Goal: Task Accomplishment & Management: Manage account settings

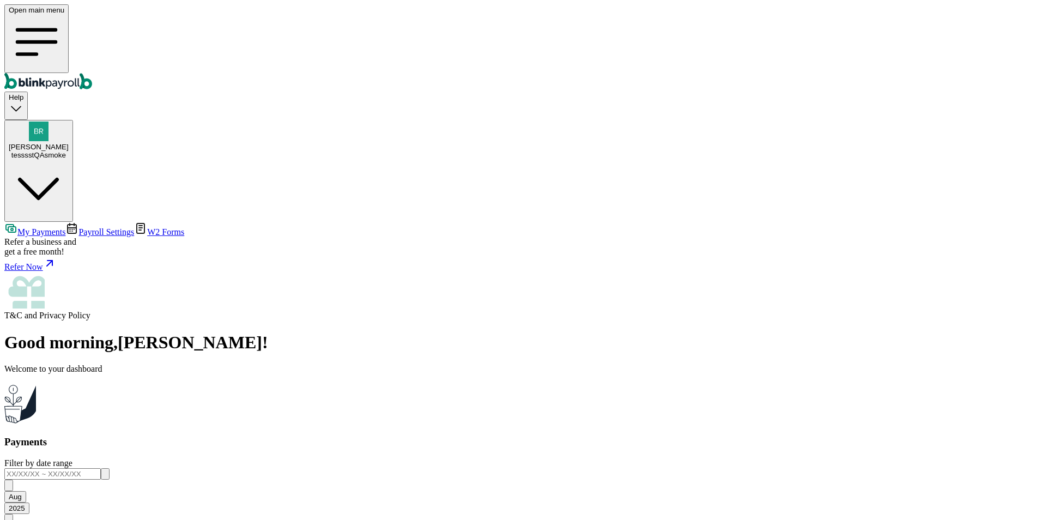
click at [69, 143] on span "Barry BadAccount" at bounding box center [39, 147] width 60 height 8
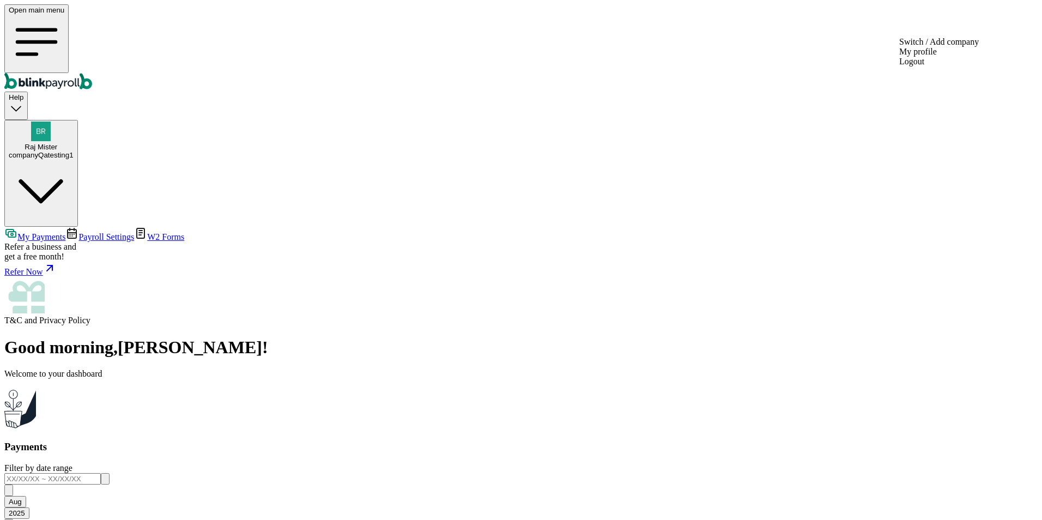
click at [74, 151] on div "companyQatesting1" at bounding box center [41, 155] width 65 height 8
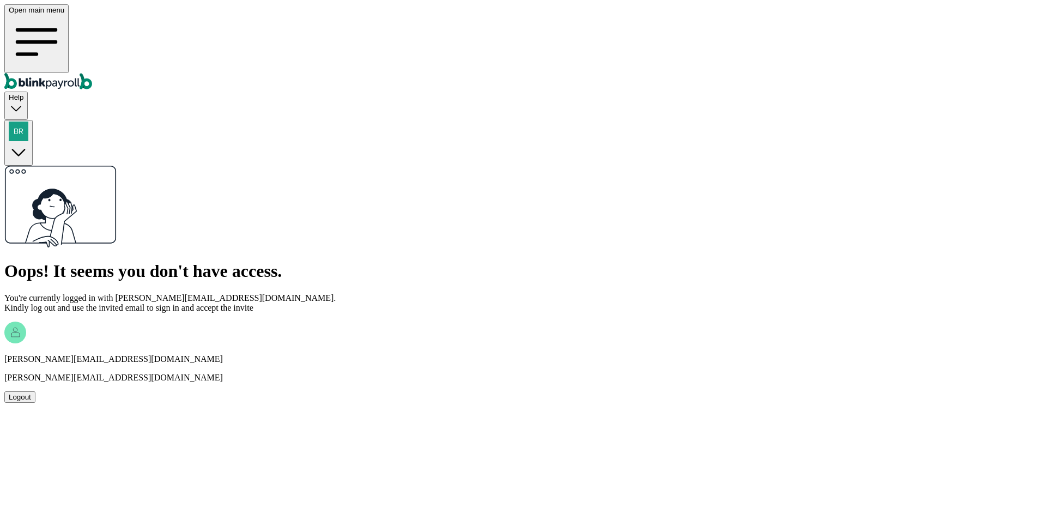
click at [31, 393] on div "Logout" at bounding box center [20, 397] width 22 height 8
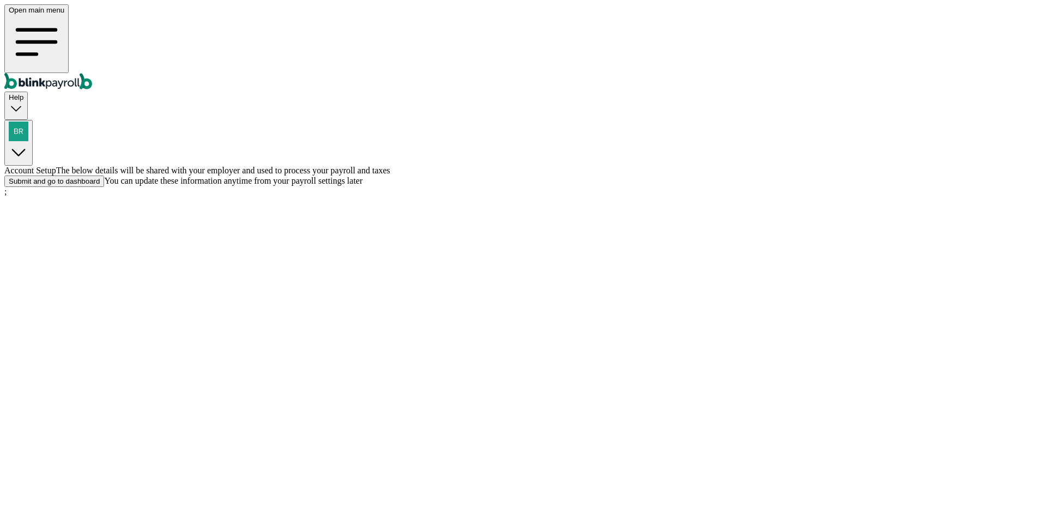
click at [100, 185] on div "Submit and go to dashboard" at bounding box center [54, 181] width 91 height 8
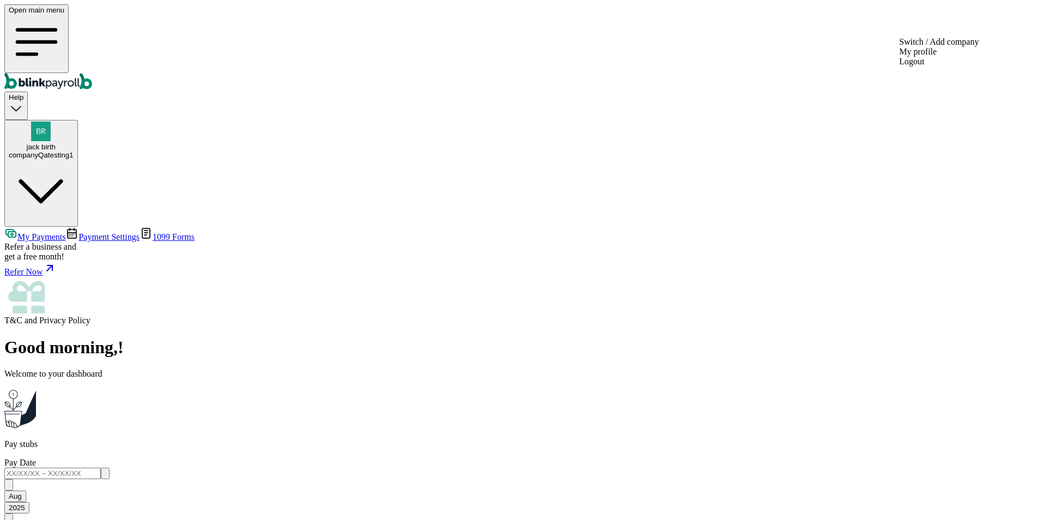
click at [74, 151] on div "companyQatesting1" at bounding box center [41, 155] width 65 height 8
drag, startPoint x: 679, startPoint y: 162, endPoint x: 700, endPoint y: 160, distance: 21.9
drag, startPoint x: 700, startPoint y: 160, endPoint x: 736, endPoint y: 160, distance: 35.4
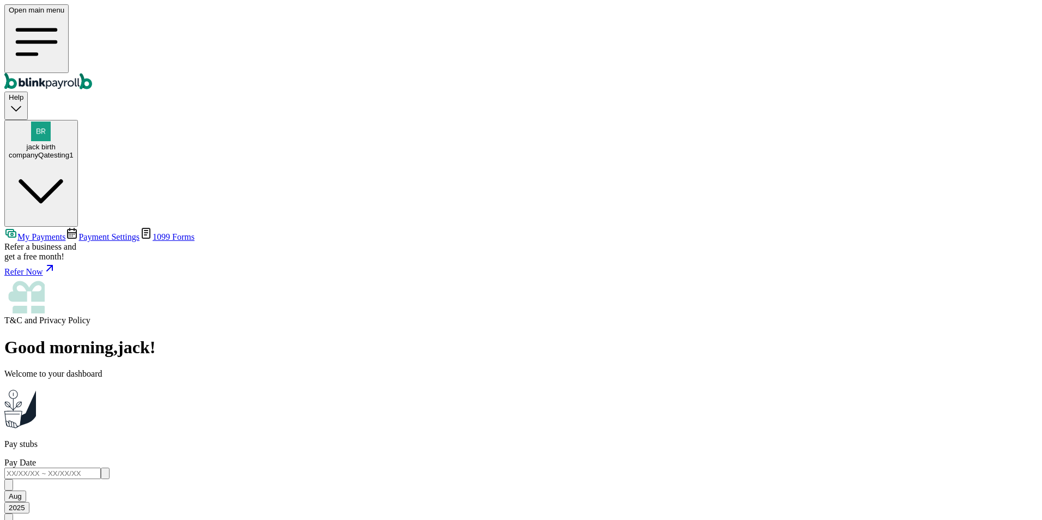
click at [140, 232] on link "1099 Forms" at bounding box center [167, 236] width 55 height 9
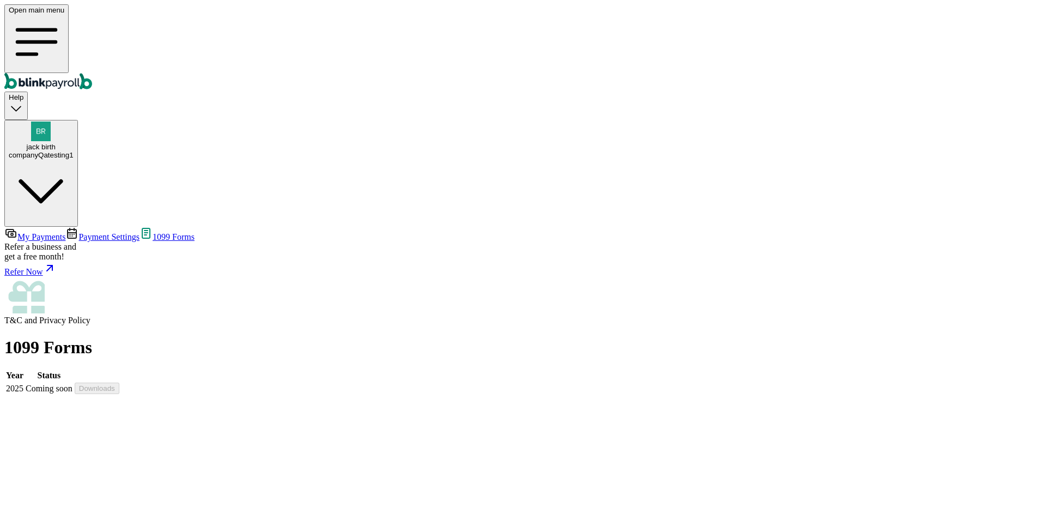
click at [56, 143] on span "jack birth" at bounding box center [41, 147] width 29 height 8
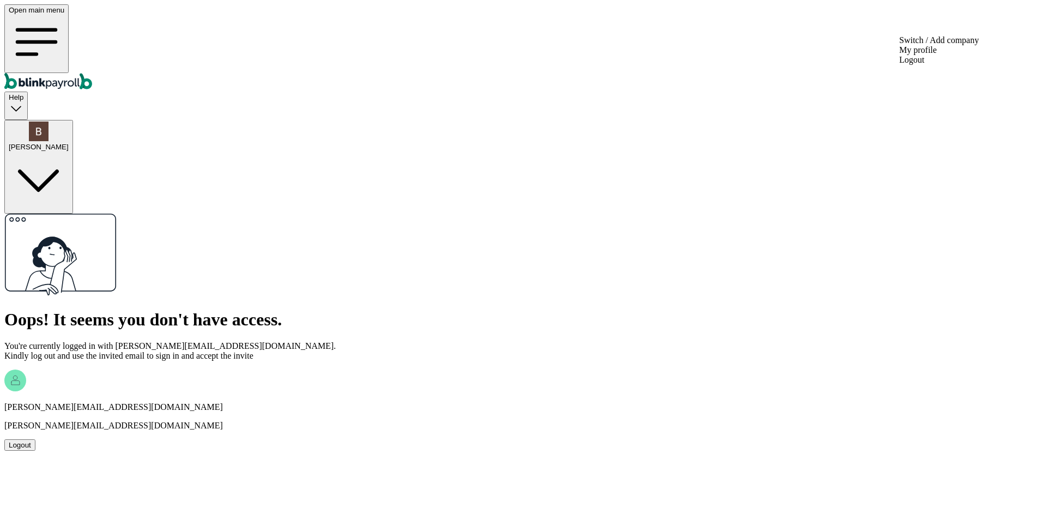
click at [981, 21] on body "Open main menu Help [PERSON_NAME] Oops! It seems you don't have access. You're …" at bounding box center [521, 227] width 1034 height 446
click at [31, 441] on div "Logout" at bounding box center [20, 445] width 22 height 8
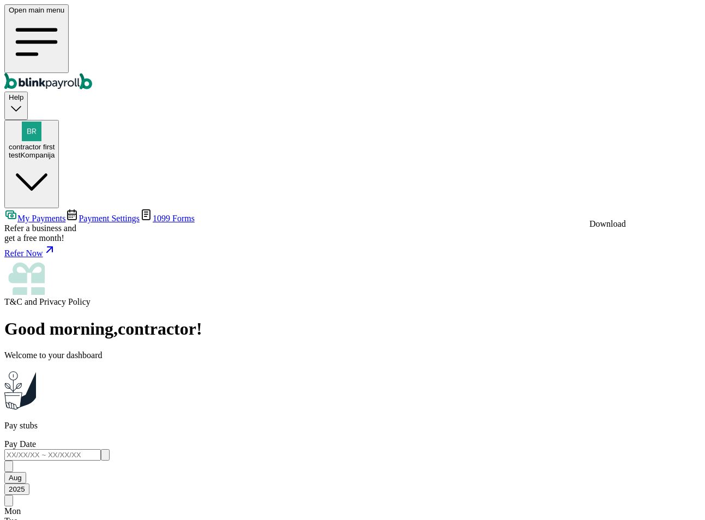
click at [65, 214] on link "Payment Settings" at bounding box center [102, 218] width 74 height 9
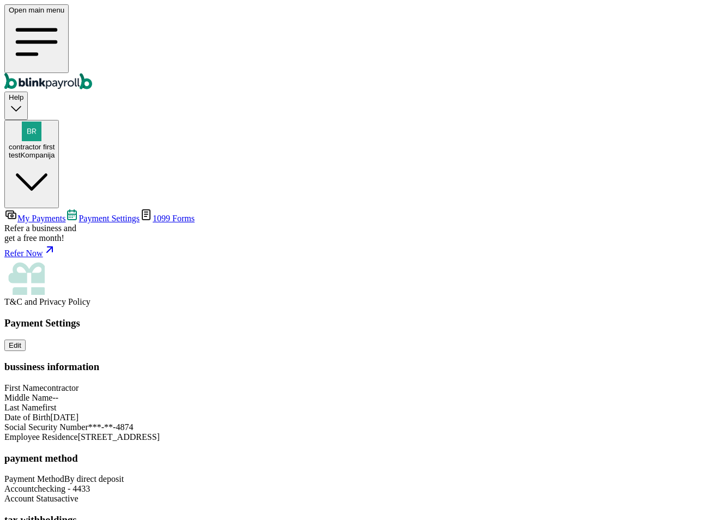
click at [140, 214] on link "1099 Forms" at bounding box center [167, 218] width 55 height 9
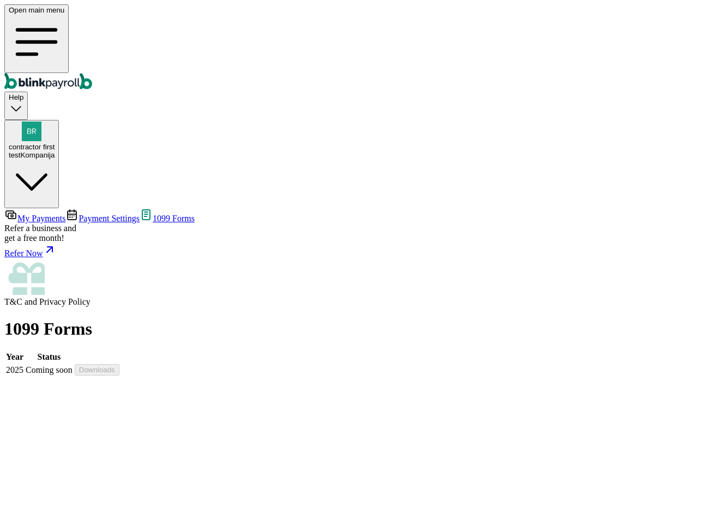
click at [65, 214] on span "My Payments" at bounding box center [41, 218] width 48 height 9
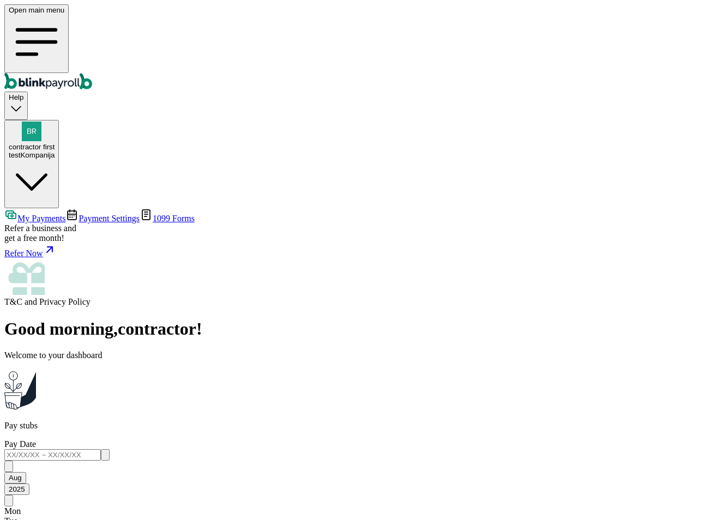
click at [78, 214] on span "Payment Settings" at bounding box center [108, 218] width 61 height 9
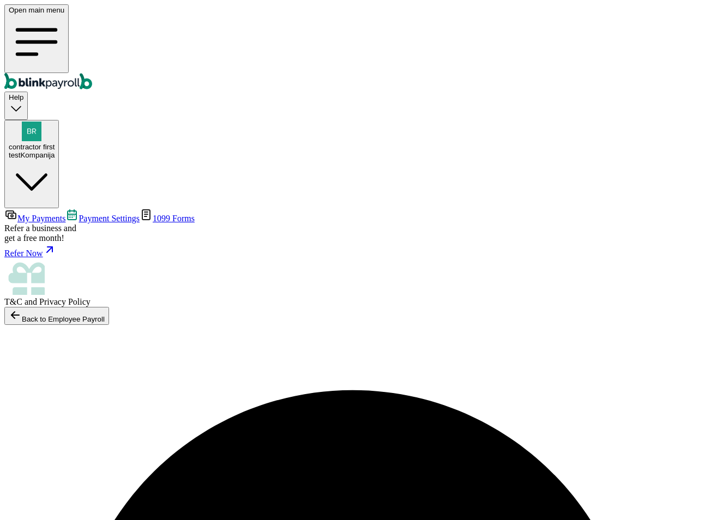
click at [86, 214] on span "Payment Settings" at bounding box center [108, 218] width 61 height 9
click at [65, 214] on span "My Payments" at bounding box center [41, 218] width 48 height 9
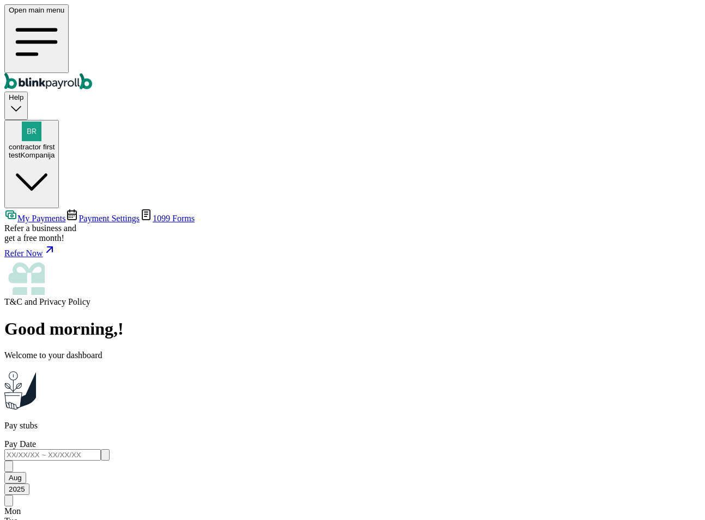
click at [92, 214] on span "Payment Settings" at bounding box center [108, 218] width 61 height 9
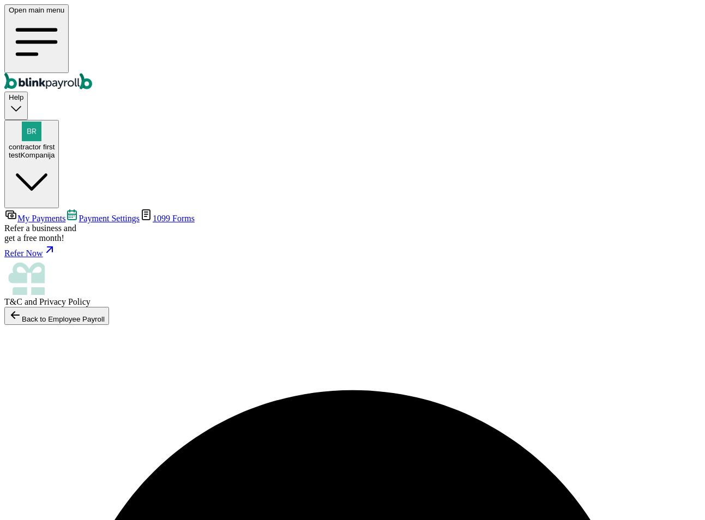
click at [65, 214] on span "My Payments" at bounding box center [41, 218] width 48 height 9
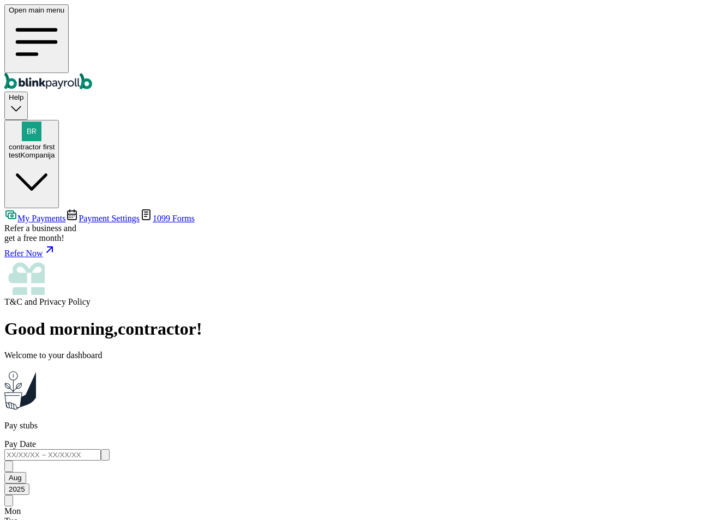
click at [80, 214] on span "Payment Settings" at bounding box center [108, 218] width 61 height 9
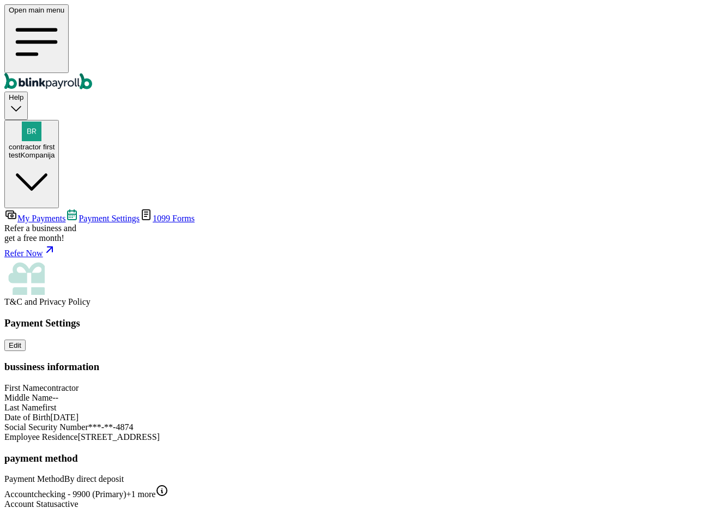
click at [155, 490] on span "+1 more" at bounding box center [140, 494] width 29 height 9
click at [585, 392] on div "Payment Settings Edit bussiness information First Name contractor Middle Name -…" at bounding box center [352, 439] width 696 height 244
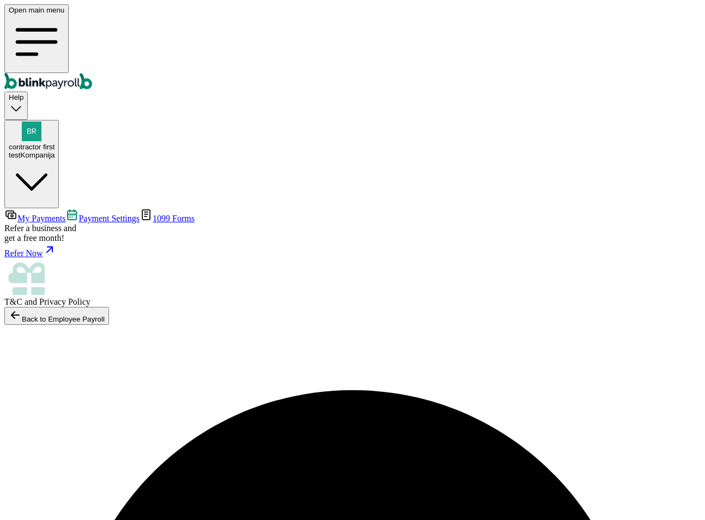
click at [55, 143] on div "contractor first testKompanija" at bounding box center [32, 151] width 46 height 16
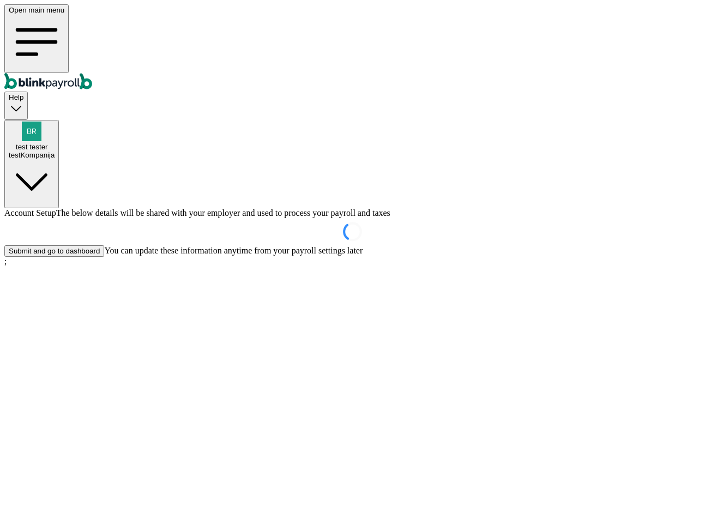
click at [100, 255] on div "Submit and go to dashboard" at bounding box center [54, 251] width 91 height 8
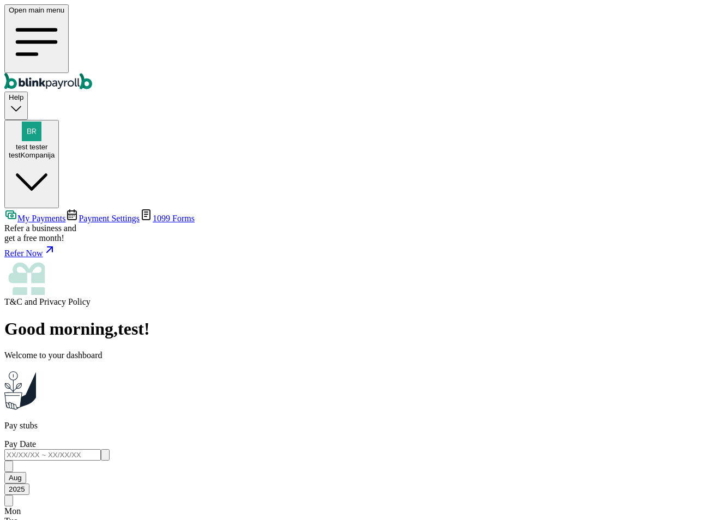
click at [83, 214] on span "Payment Settings" at bounding box center [108, 218] width 61 height 9
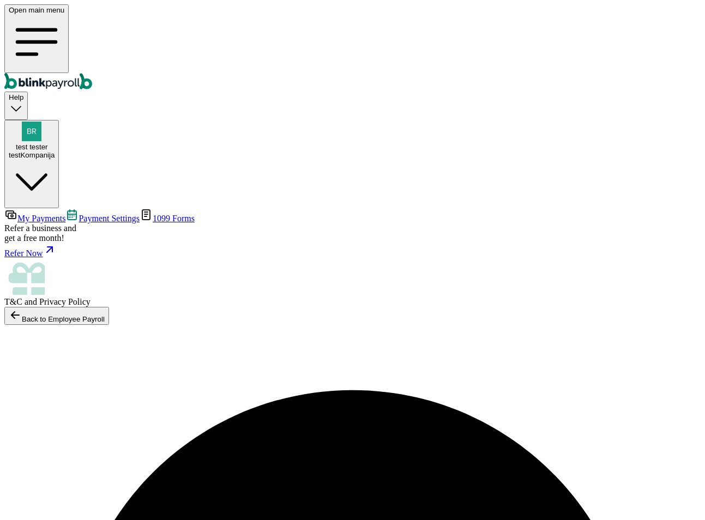
click at [65, 214] on span "My Payments" at bounding box center [41, 218] width 48 height 9
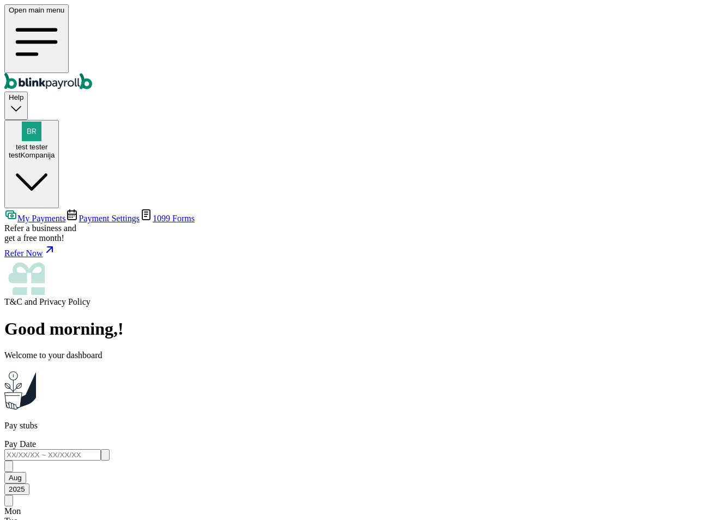
click at [78, 214] on span "Payment Settings" at bounding box center [108, 218] width 61 height 9
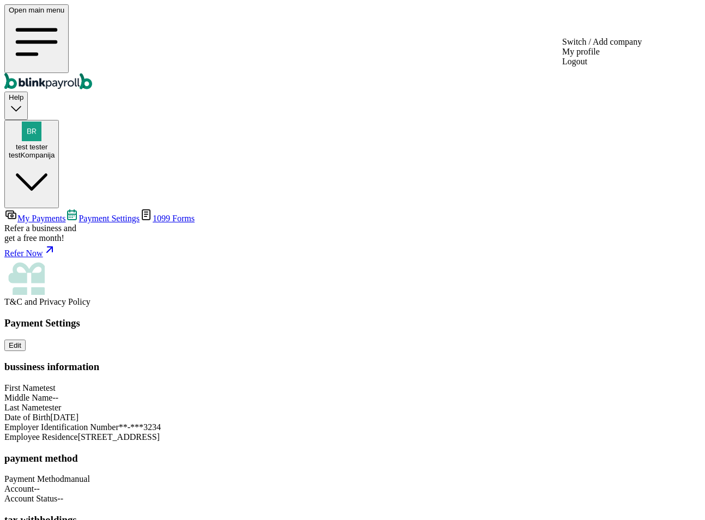
click at [55, 143] on div "test tester testKompanija" at bounding box center [32, 151] width 46 height 16
click at [55, 122] on div "test tester testKompanija" at bounding box center [32, 141] width 46 height 38
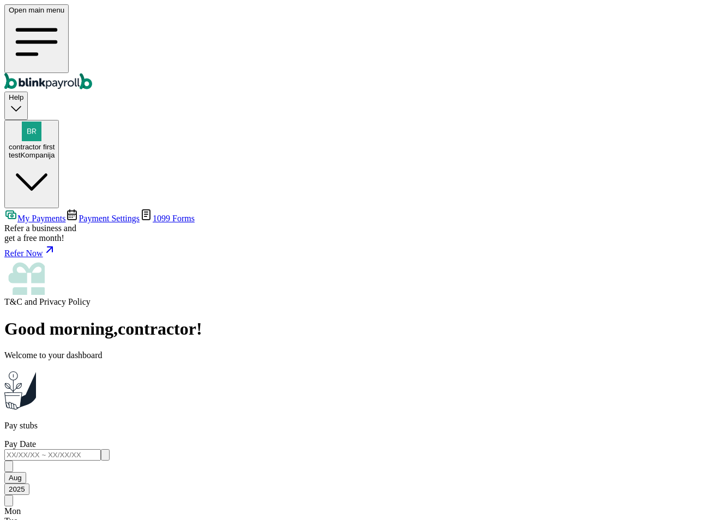
click at [55, 143] on div "contractor first testKompanija" at bounding box center [32, 151] width 46 height 16
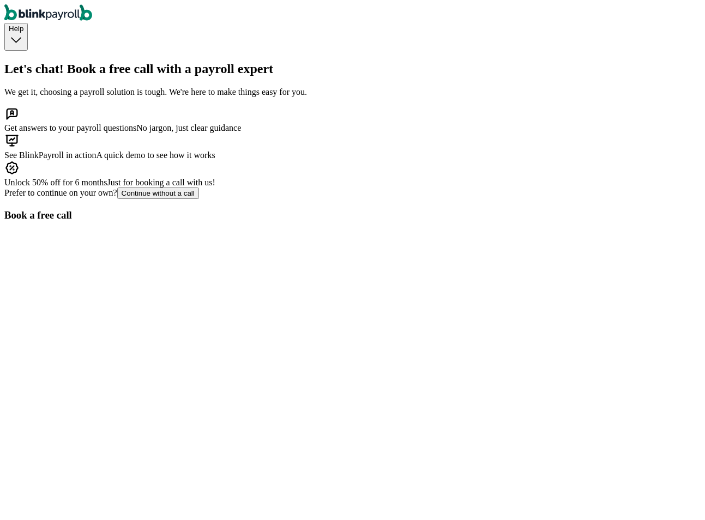
click at [318, 437] on div "Let's chat! Book a free call with a payroll expert We get it, choosing a payrol…" at bounding box center [352, 528] width 696 height 933
click at [281, 430] on div "Let's chat! Book a free call with a payroll expert We get it, choosing a payrol…" at bounding box center [352, 528] width 696 height 933
click at [685, 62] on div "Let's chat! Book a free call with a payroll expert We get it, choosing a payrol…" at bounding box center [352, 528] width 696 height 933
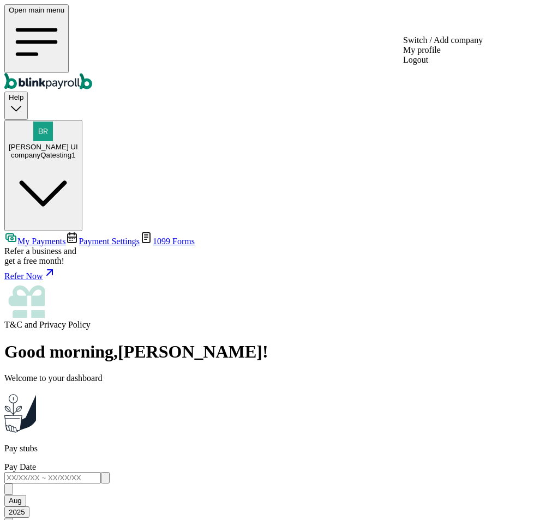
click at [82, 120] on button "[PERSON_NAME] UI companyQatesting1" at bounding box center [43, 176] width 78 height 112
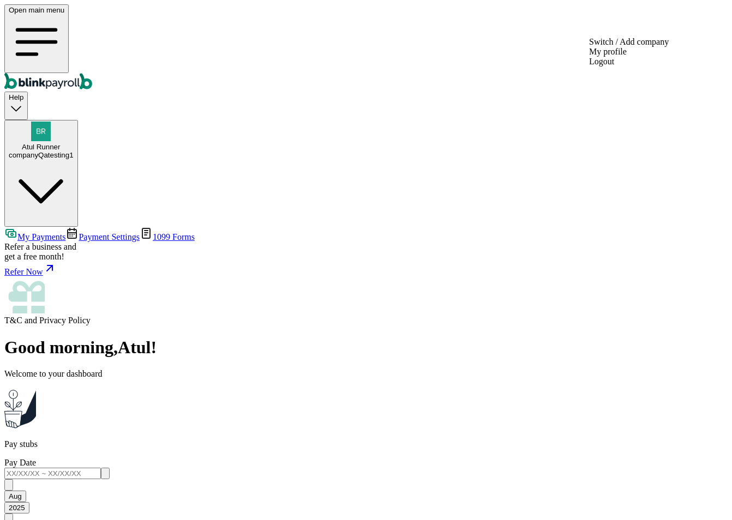
click at [60, 143] on span "Atul Runner" at bounding box center [41, 147] width 38 height 8
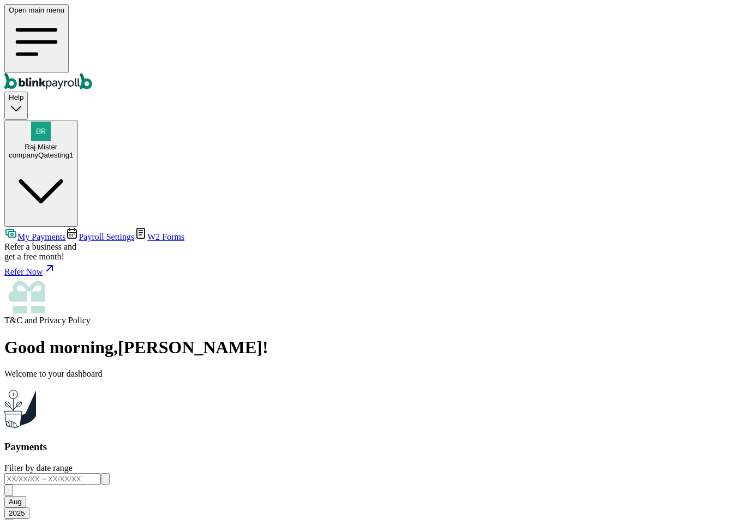
click at [682, 197] on body "Open main menu Help Raj Mister companyQatesting1 My Payments Payroll Settings W…" at bounding box center [365, 465] width 723 height 923
click at [686, 196] on body "Open main menu Help Raj Mister companyQatesting1 My Payments Payroll Settings W…" at bounding box center [365, 465] width 723 height 923
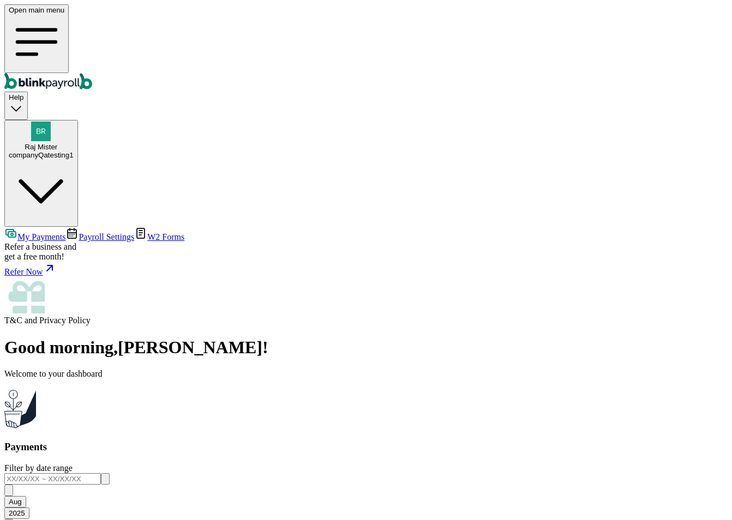
drag, startPoint x: 374, startPoint y: 326, endPoint x: 426, endPoint y: 322, distance: 51.4
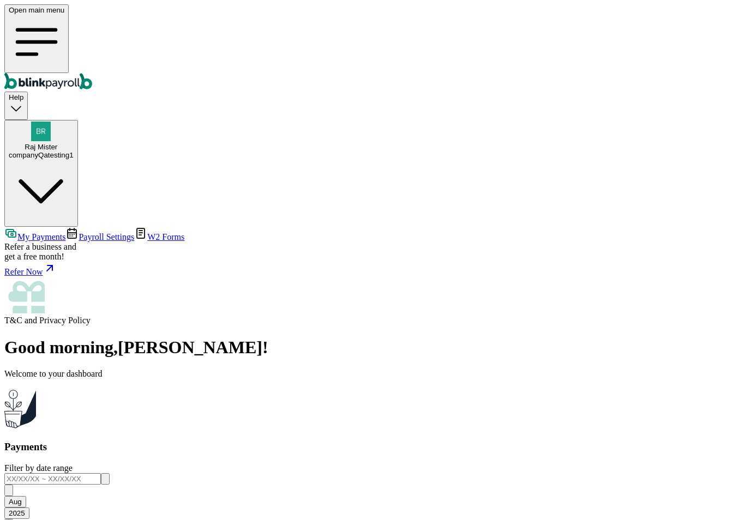
click at [78, 232] on span "Payroll Settings" at bounding box center [106, 236] width 56 height 9
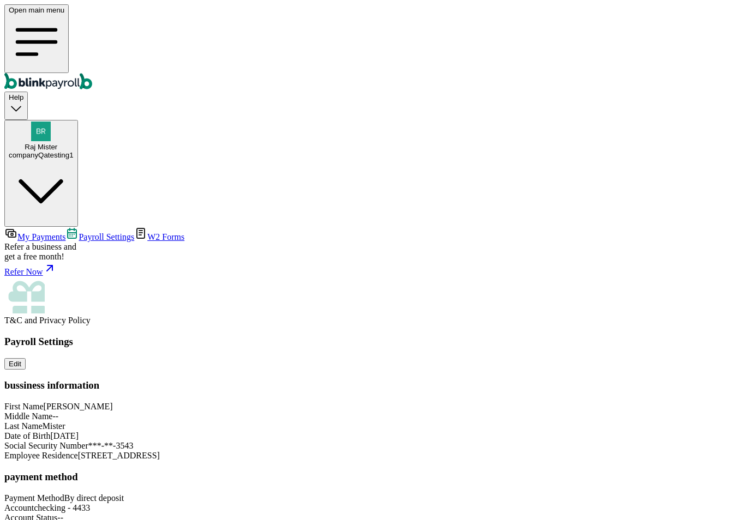
scroll to position [48, 0]
drag, startPoint x: 230, startPoint y: 382, endPoint x: 176, endPoint y: 386, distance: 54.7
click at [176, 513] on div "Account Status --" at bounding box center [365, 518] width 723 height 10
drag, startPoint x: 176, startPoint y: 386, endPoint x: 368, endPoint y: 402, distance: 193.6
click at [368, 402] on div "Payroll Settings Edit bussiness information First Name Raj Middle Name -- Last …" at bounding box center [365, 455] width 723 height 239
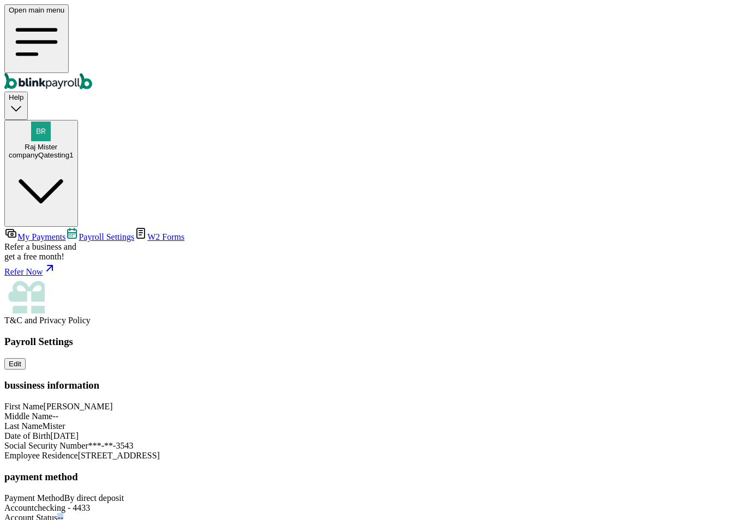
drag, startPoint x: 500, startPoint y: 376, endPoint x: 566, endPoint y: 376, distance: 65.4
click at [566, 376] on div "Payroll Settings Edit bussiness information First Name Raj Middle Name -- Last …" at bounding box center [365, 455] width 723 height 239
drag, startPoint x: 566, startPoint y: 376, endPoint x: 565, endPoint y: 383, distance: 6.6
click at [565, 383] on div "Payroll Settings Edit bussiness information First Name Raj Middle Name -- Last …" at bounding box center [365, 455] width 723 height 239
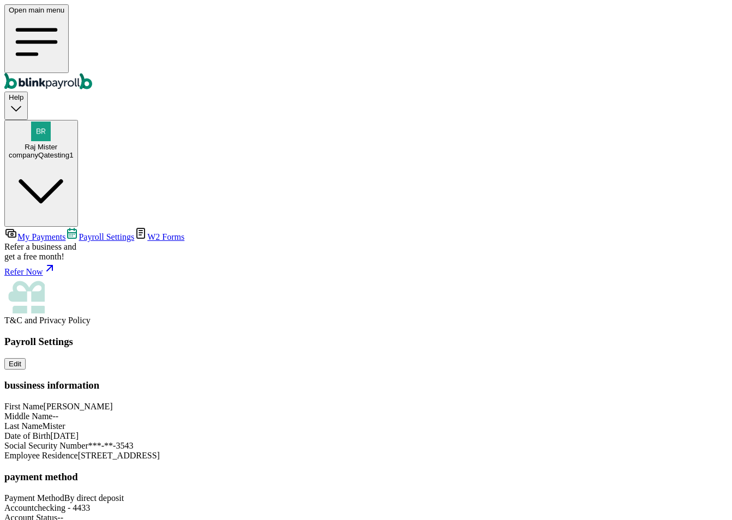
drag, startPoint x: 497, startPoint y: 422, endPoint x: 516, endPoint y: 426, distance: 18.9
click at [499, 493] on div "Payment Method By direct deposit Account checking - 4433 Account Status --" at bounding box center [365, 507] width 723 height 29
drag, startPoint x: 516, startPoint y: 426, endPoint x: 541, endPoint y: 432, distance: 26.4
click at [541, 432] on div "Payroll Settings Edit bussiness information First Name Raj Middle Name -- Last …" at bounding box center [365, 455] width 723 height 239
click at [545, 432] on div "Payroll Settings Edit bussiness information First Name Raj Middle Name -- Last …" at bounding box center [365, 455] width 723 height 239
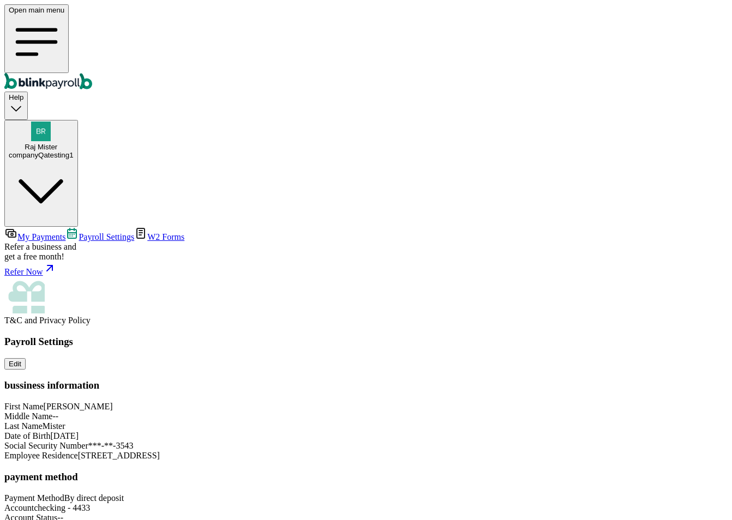
click at [559, 336] on div "Payroll Settings Edit bussiness information First Name Raj Middle Name -- Last …" at bounding box center [365, 455] width 723 height 239
click at [60, 232] on link "My Payments" at bounding box center [34, 236] width 61 height 9
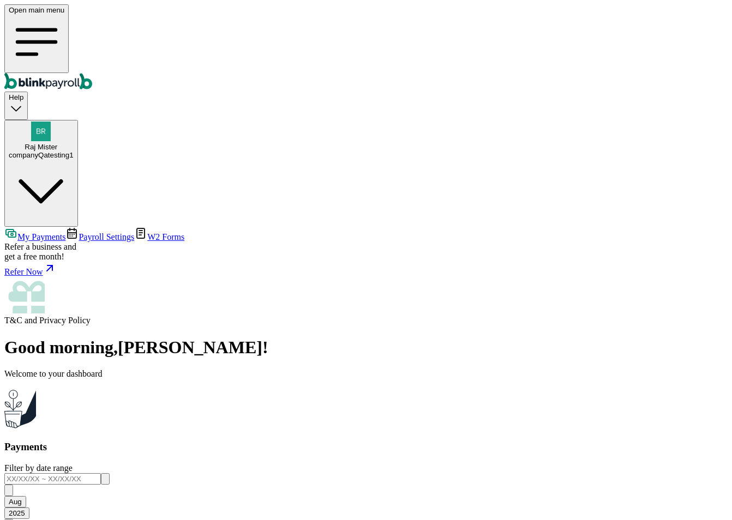
click at [73, 232] on link "Payroll Settings" at bounding box center [99, 236] width 69 height 9
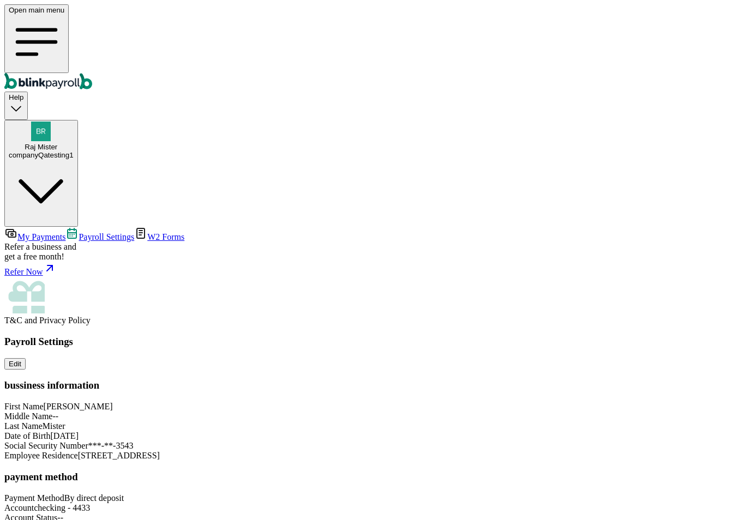
scroll to position [48, 0]
drag, startPoint x: 504, startPoint y: 383, endPoint x: 557, endPoint y: 384, distance: 53.4
click at [557, 383] on div "Payroll Settings Edit bussiness information First Name Raj Middle Name -- Last …" at bounding box center [365, 455] width 723 height 239
click at [558, 384] on div "Payroll Settings Edit bussiness information First Name Raj Middle Name -- Last …" at bounding box center [365, 455] width 723 height 239
click at [74, 143] on div "Raj Mister companyQatesting1" at bounding box center [41, 151] width 65 height 16
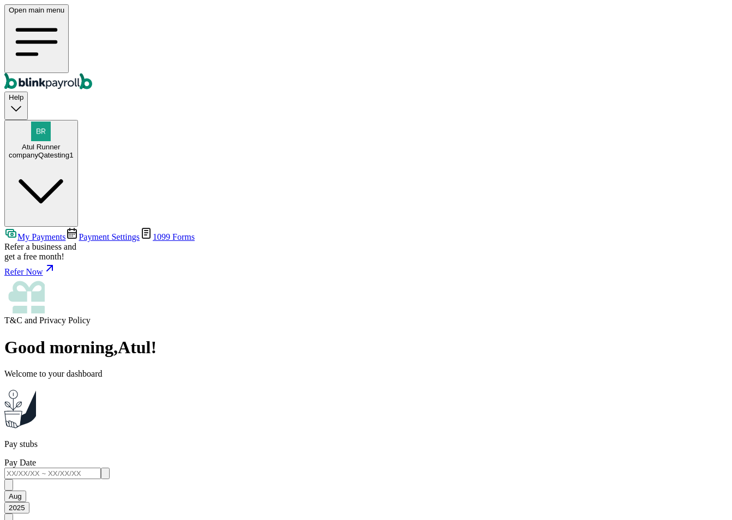
click at [100, 232] on link "Payment Settings" at bounding box center [102, 236] width 74 height 9
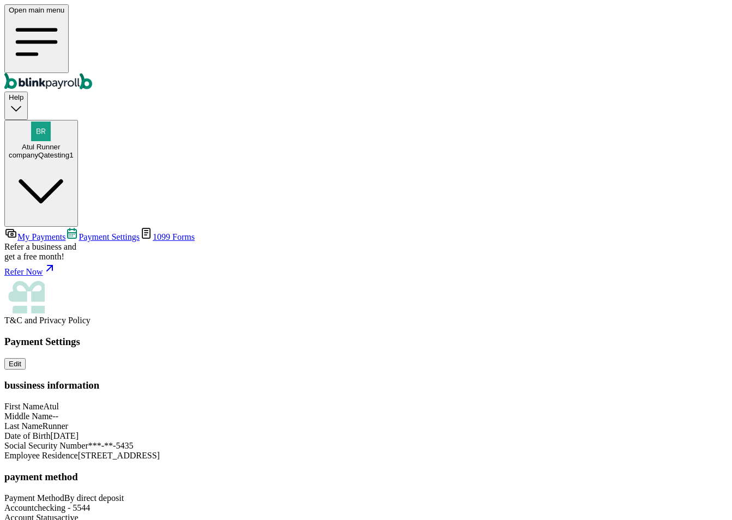
click at [65, 232] on span "My Payments" at bounding box center [41, 236] width 48 height 9
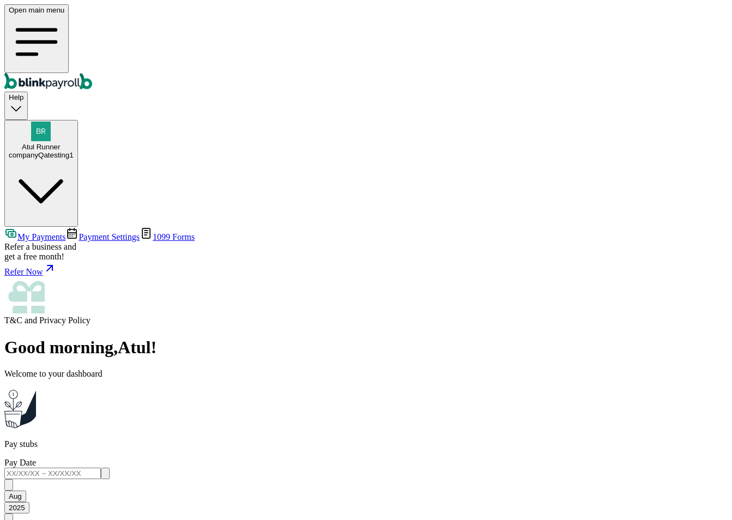
click at [74, 151] on div "companyQatesting1" at bounding box center [41, 155] width 65 height 8
